Goal: Task Accomplishment & Management: Use online tool/utility

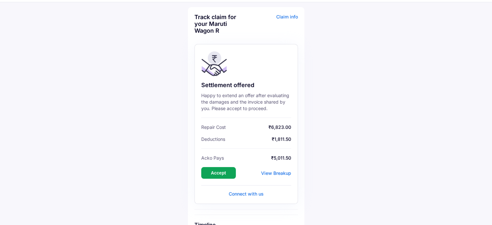
scroll to position [65, 0]
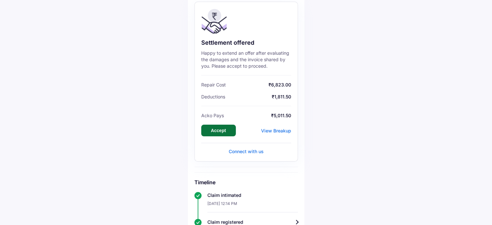
click at [220, 132] on button "Accept" at bounding box center [218, 131] width 35 height 12
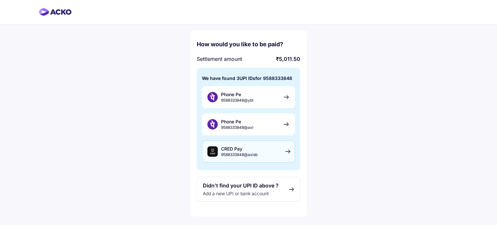
click at [231, 149] on span "CRED Pay" at bounding box center [239, 149] width 37 height 6
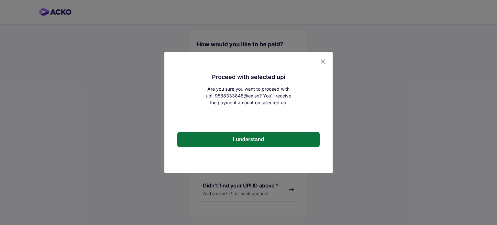
click at [235, 141] on button "I understand" at bounding box center [248, 140] width 142 height 16
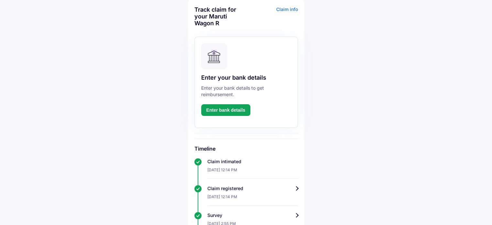
scroll to position [29, 0]
click at [247, 108] on button "Enter bank details" at bounding box center [226, 111] width 50 height 12
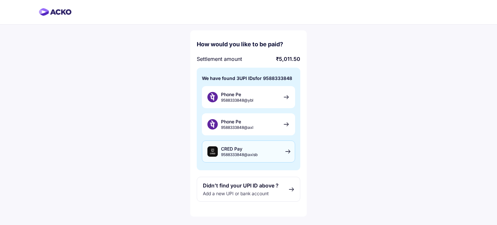
click at [249, 152] on span "9588333848@axisb" at bounding box center [239, 154] width 37 height 5
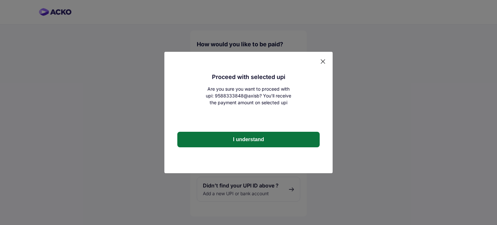
click at [250, 143] on button "I understand" at bounding box center [248, 140] width 142 height 16
